Goal: Transaction & Acquisition: Purchase product/service

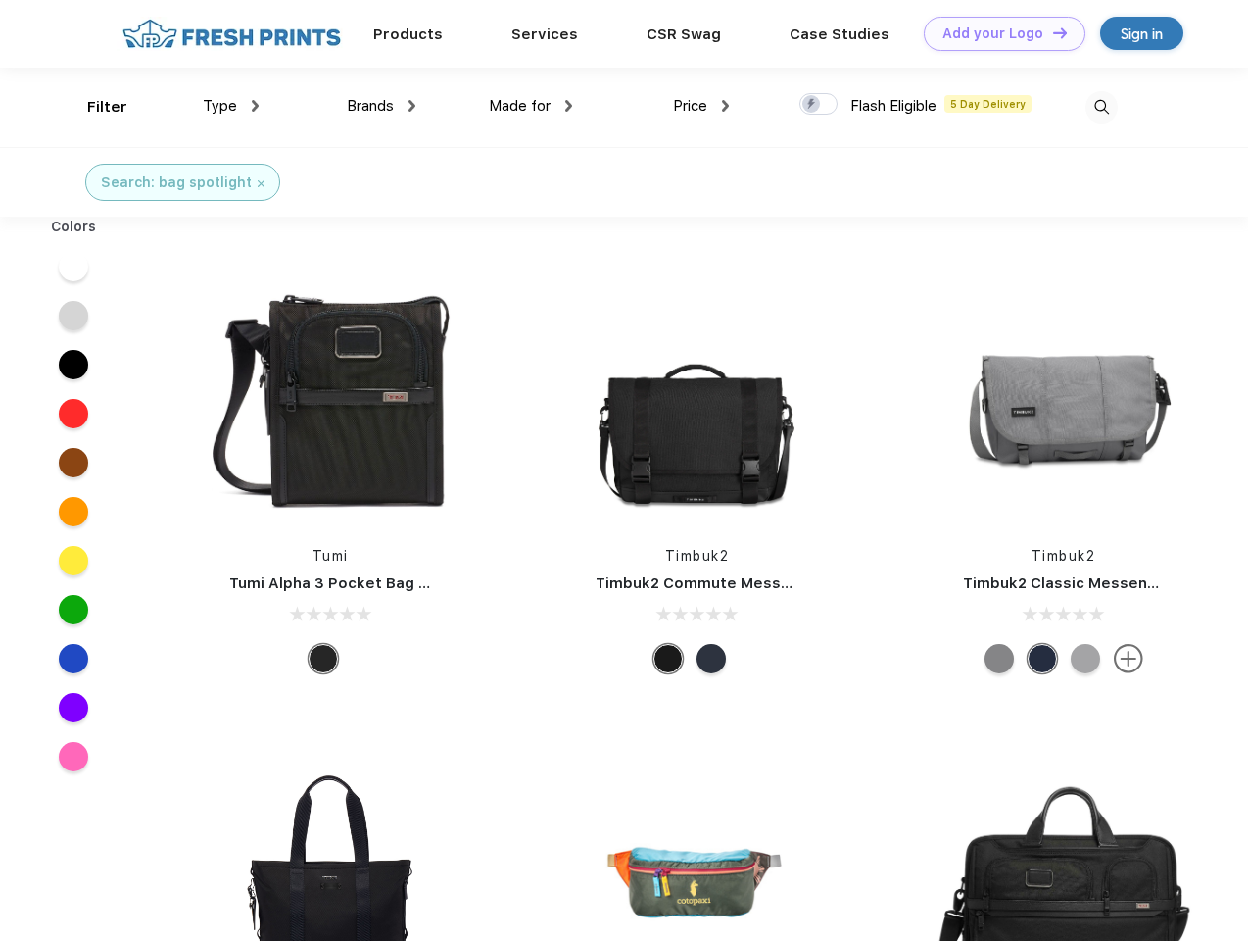
click at [998, 33] on link "Add your Logo Design Tool" at bounding box center [1005, 34] width 162 height 34
click at [0, 0] on div "Design Tool" at bounding box center [0, 0] width 0 height 0
click at [1051, 32] on link "Add your Logo Design Tool" at bounding box center [1005, 34] width 162 height 34
click at [94, 107] on div "Filter" at bounding box center [107, 107] width 40 height 23
click at [231, 106] on span "Type" at bounding box center [220, 106] width 34 height 18
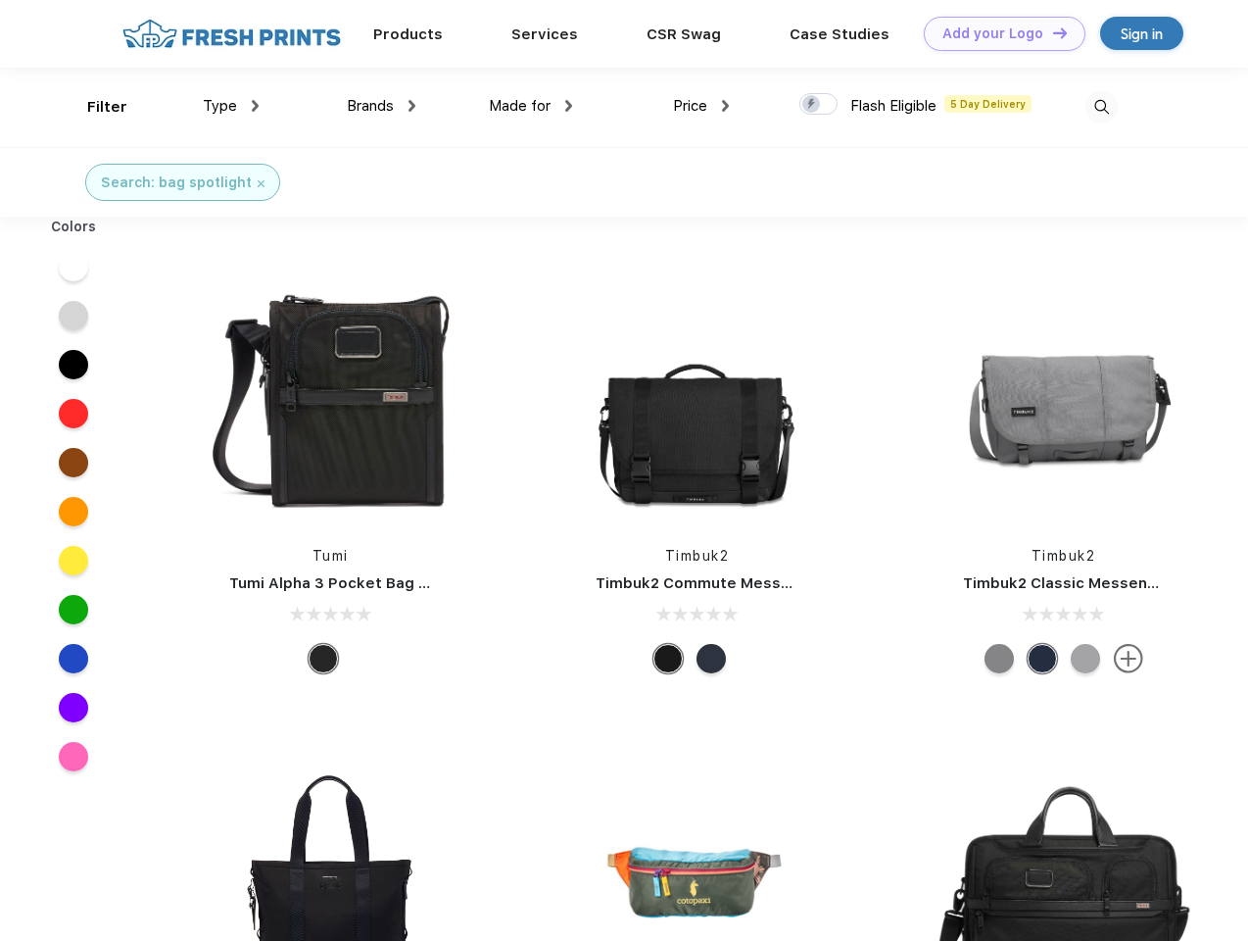
click at [381, 106] on span "Brands" at bounding box center [370, 106] width 47 height 18
click at [531, 106] on span "Made for" at bounding box center [520, 106] width 62 height 18
click at [702, 106] on span "Price" at bounding box center [690, 106] width 34 height 18
click at [819, 105] on div at bounding box center [819, 104] width 38 height 22
click at [812, 105] on input "checkbox" at bounding box center [806, 98] width 13 height 13
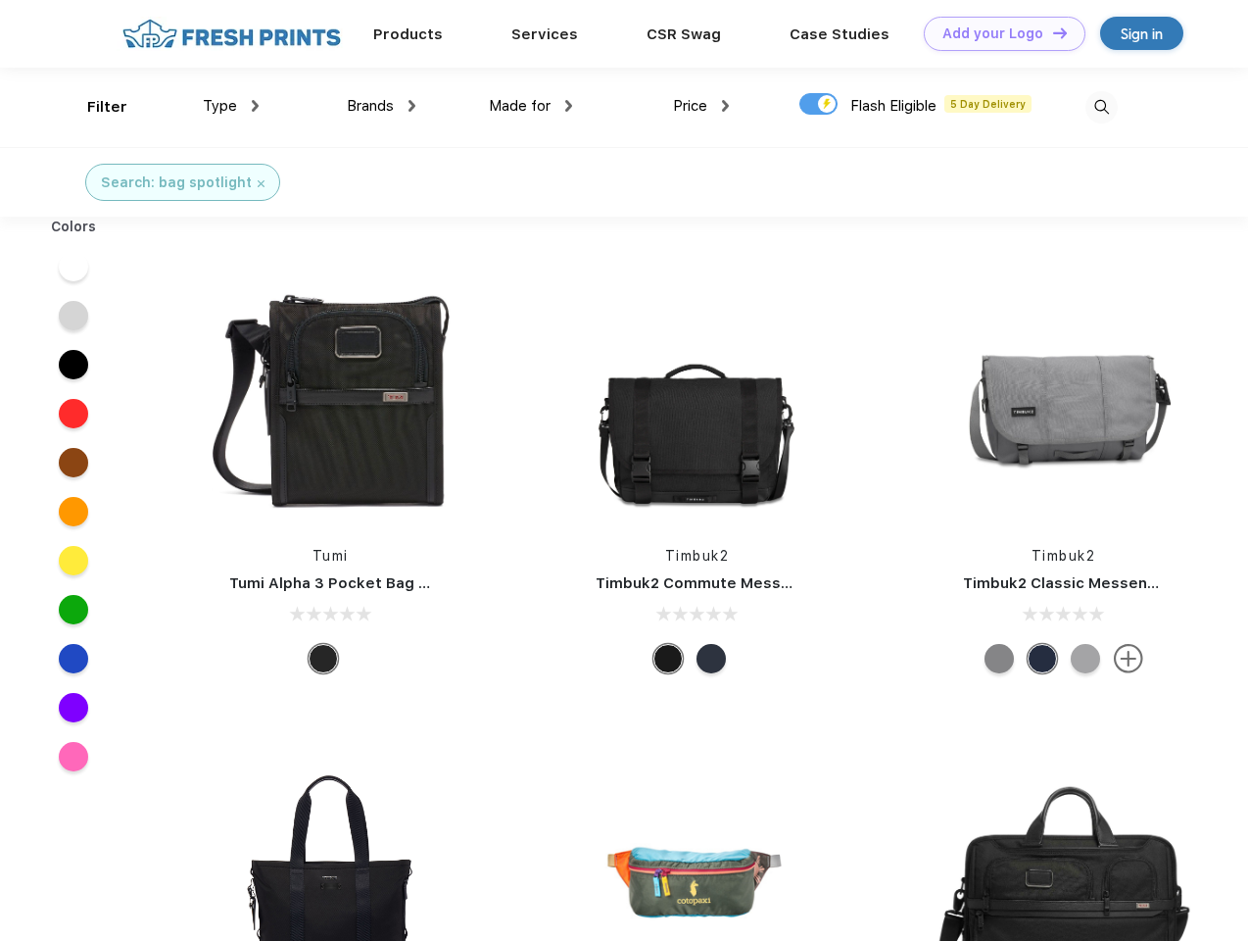
click at [1101, 107] on img at bounding box center [1102, 107] width 32 height 32
